Goal: Task Accomplishment & Management: Complete application form

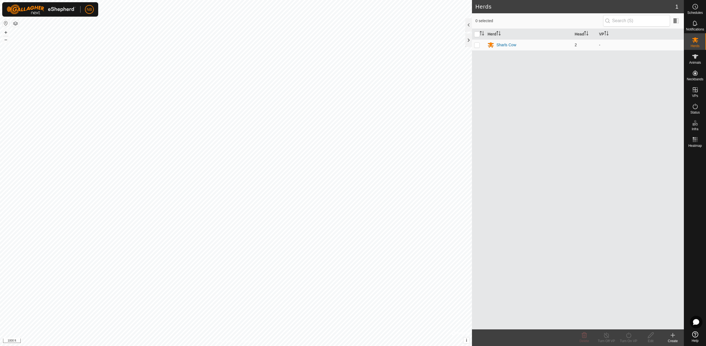
click at [479, 45] on p-checkbox at bounding box center [477, 45] width 6 height 4
checkbox input "true"
click at [479, 45] on p-checkbox at bounding box center [477, 45] width 6 height 4
checkbox input "false"
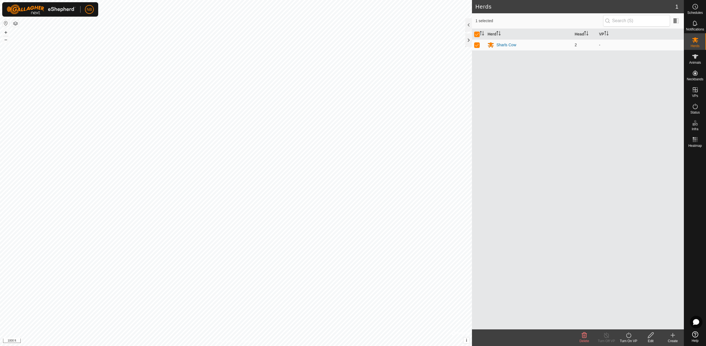
checkbox input "false"
click at [471, 25] on div at bounding box center [469, 24] width 7 height 13
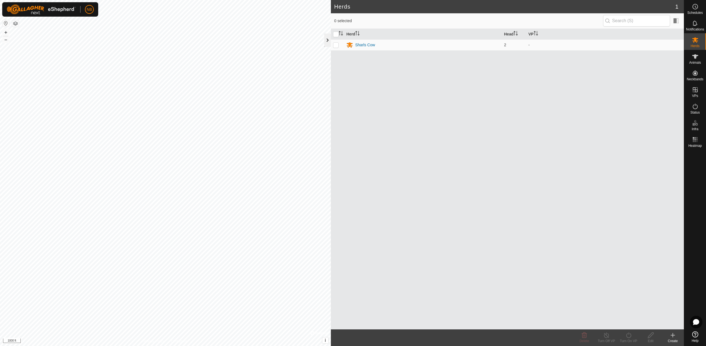
click at [329, 38] on div at bounding box center [327, 39] width 7 height 13
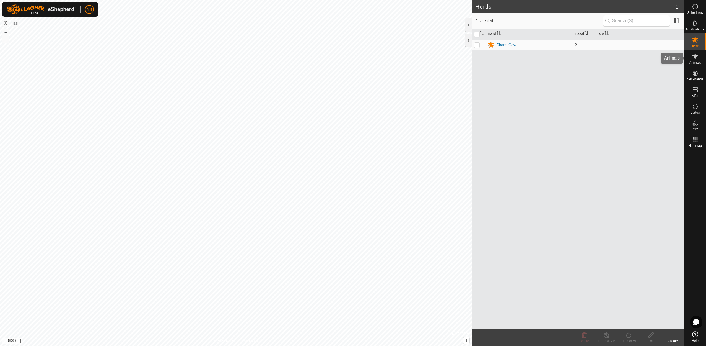
click at [694, 57] on icon at bounding box center [695, 56] width 7 height 7
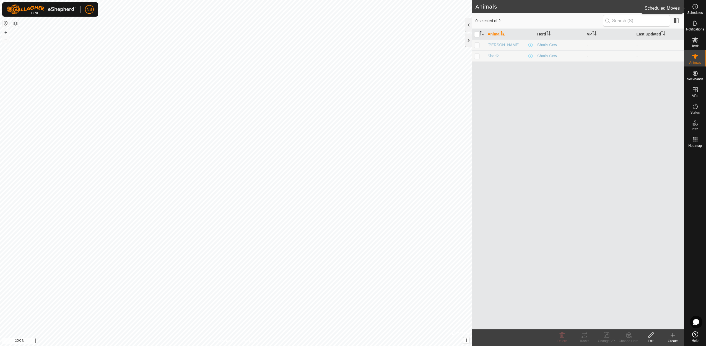
click at [697, 14] on span "Schedules" at bounding box center [696, 12] width 16 height 3
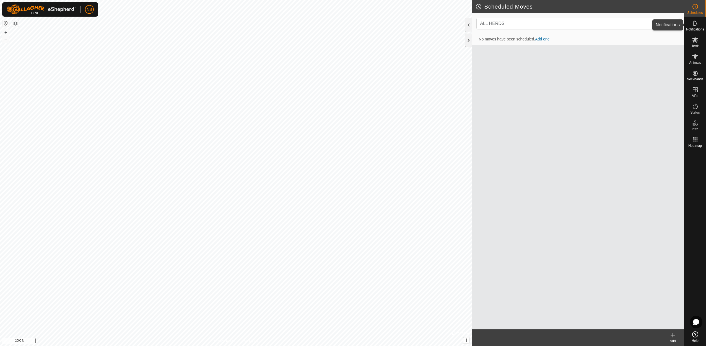
click at [697, 27] on es-notification-svg-icon at bounding box center [696, 23] width 10 height 9
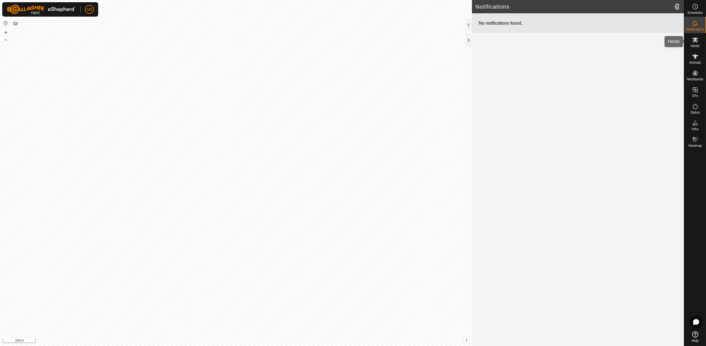
click at [695, 45] on span "Herds" at bounding box center [695, 45] width 9 height 3
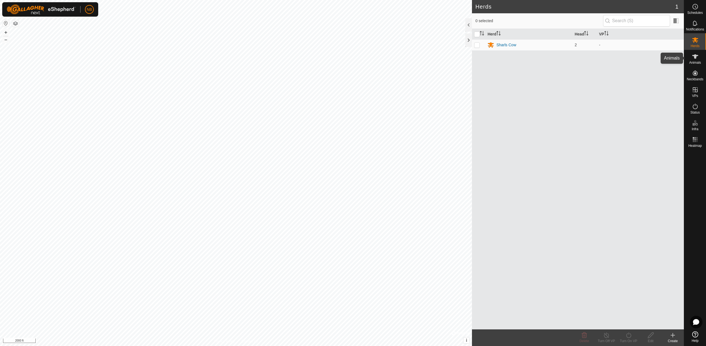
click at [694, 58] on icon at bounding box center [695, 56] width 7 height 7
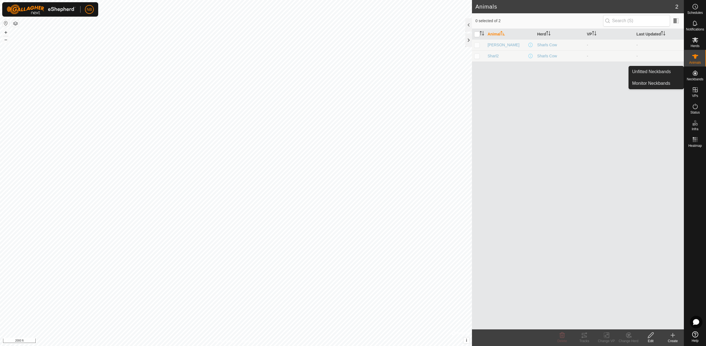
click at [697, 73] on icon at bounding box center [695, 73] width 7 height 7
click at [695, 77] on es-neckbands-svg-icon at bounding box center [696, 73] width 10 height 9
drag, startPoint x: 664, startPoint y: 71, endPoint x: 690, endPoint y: 77, distance: 26.3
click at [664, 71] on link "Unfitted Neckbands" at bounding box center [656, 71] width 55 height 11
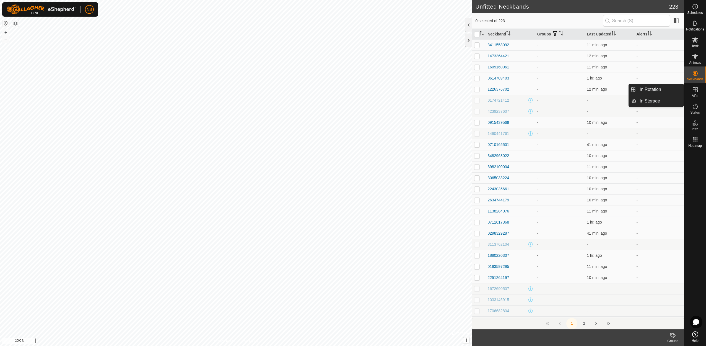
click at [697, 93] on es-virtualpaddocks-svg-icon at bounding box center [696, 89] width 10 height 9
click at [697, 8] on icon at bounding box center [695, 6] width 7 height 7
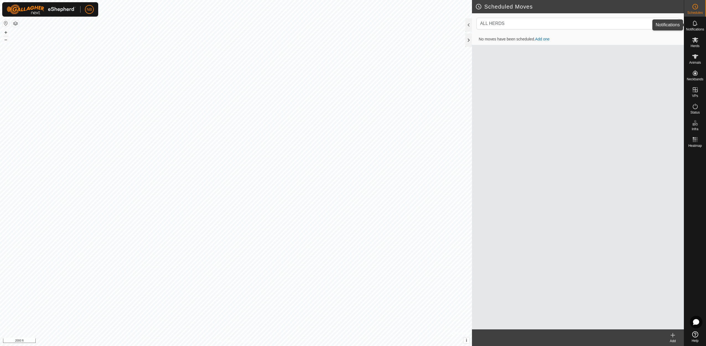
click at [699, 27] on es-notification-svg-icon at bounding box center [696, 23] width 10 height 9
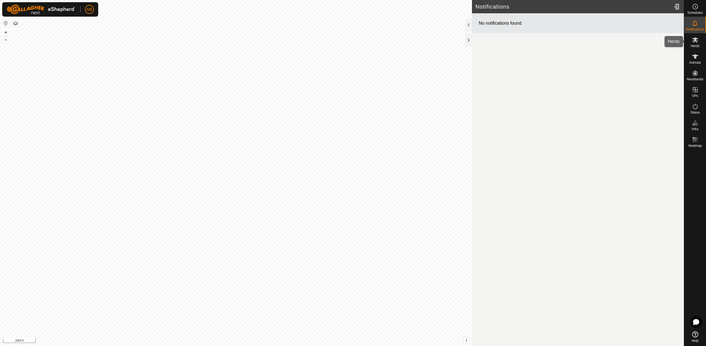
click at [698, 40] on icon at bounding box center [695, 40] width 7 height 7
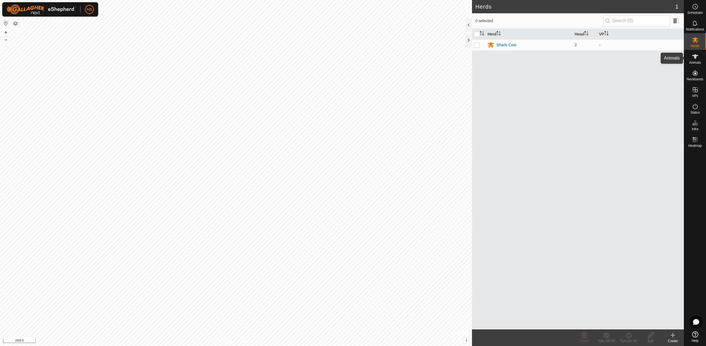
click at [697, 58] on icon at bounding box center [695, 56] width 7 height 7
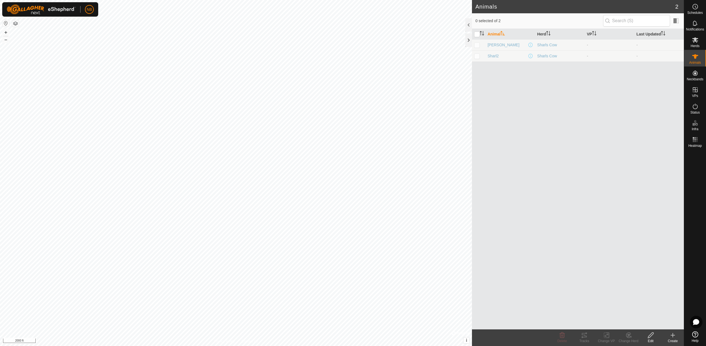
click at [16, 24] on button "button" at bounding box center [15, 23] width 7 height 7
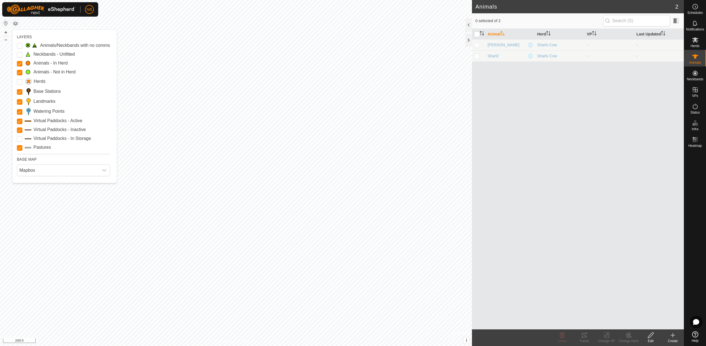
click at [15, 24] on button "button" at bounding box center [15, 23] width 7 height 7
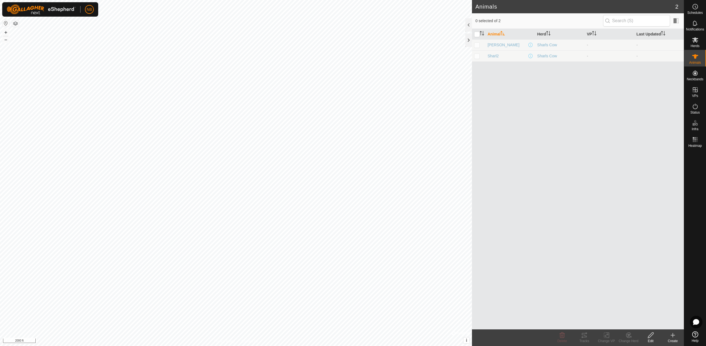
click at [5, 24] on button "button" at bounding box center [5, 23] width 7 height 7
click at [657, 139] on link "Pastures" at bounding box center [660, 139] width 47 height 11
click at [674, 338] on div "Create" at bounding box center [673, 340] width 22 height 5
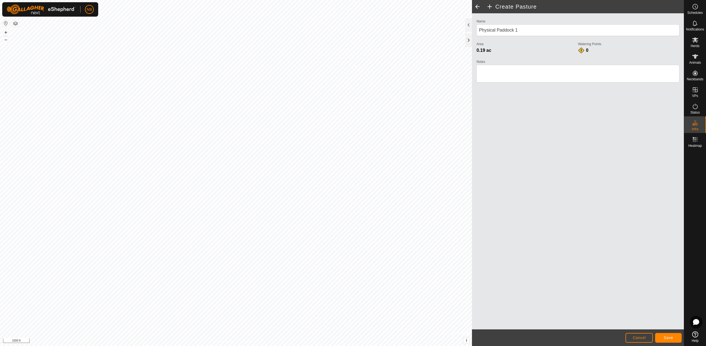
click at [638, 337] on span "Cancel" at bounding box center [639, 337] width 13 height 4
